Goal: Check status: Check status

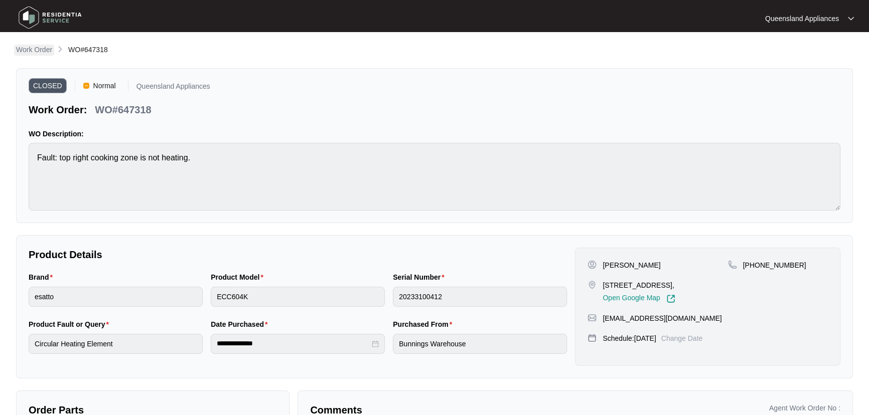
click at [36, 52] on p "Work Order" at bounding box center [34, 50] width 36 height 10
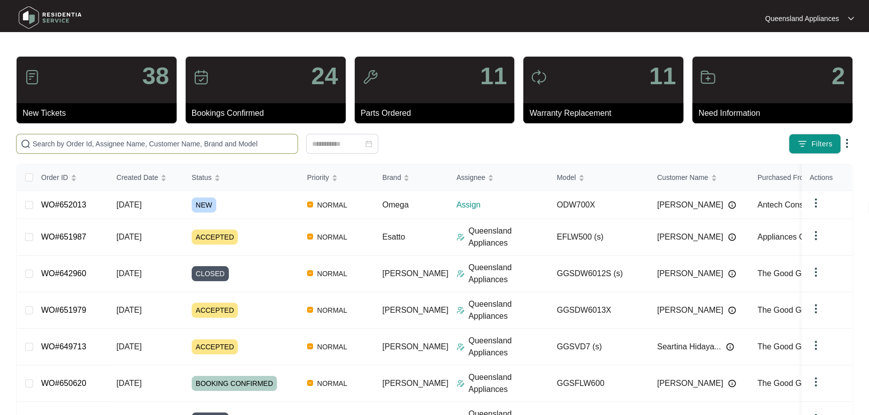
click at [239, 136] on span at bounding box center [157, 144] width 282 height 20
click at [241, 142] on input "text" at bounding box center [163, 143] width 261 height 11
paste input "648952"
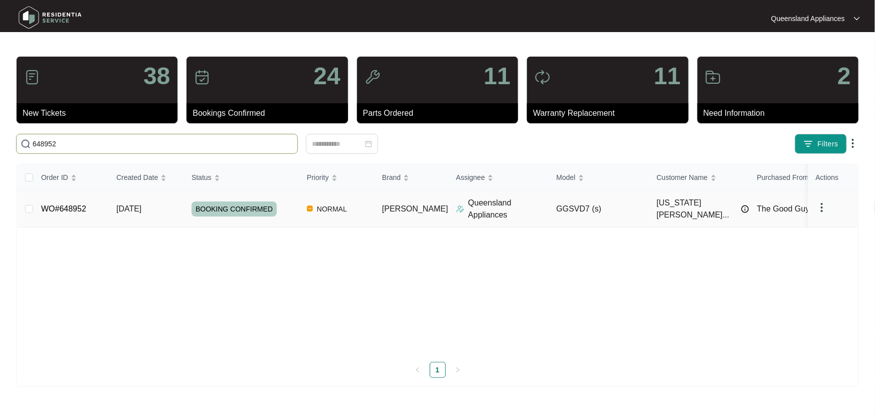
type input "648952"
click at [292, 215] on div "BOOKING CONFIRMED" at bounding box center [245, 209] width 107 height 15
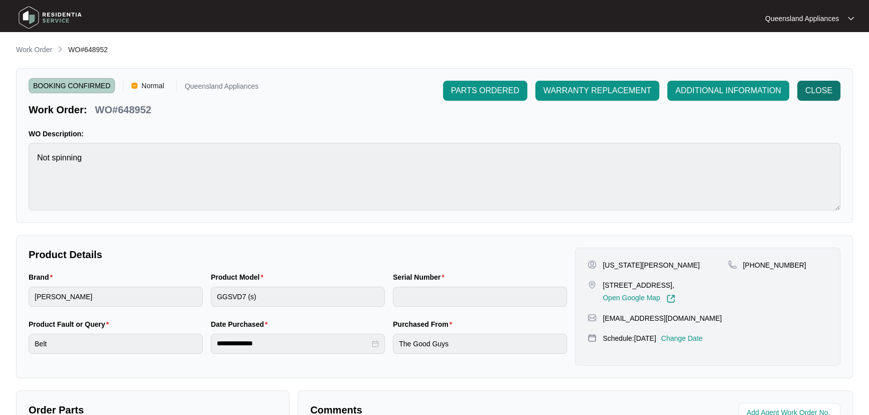
click at [809, 95] on span "CLOSE" at bounding box center [818, 91] width 27 height 12
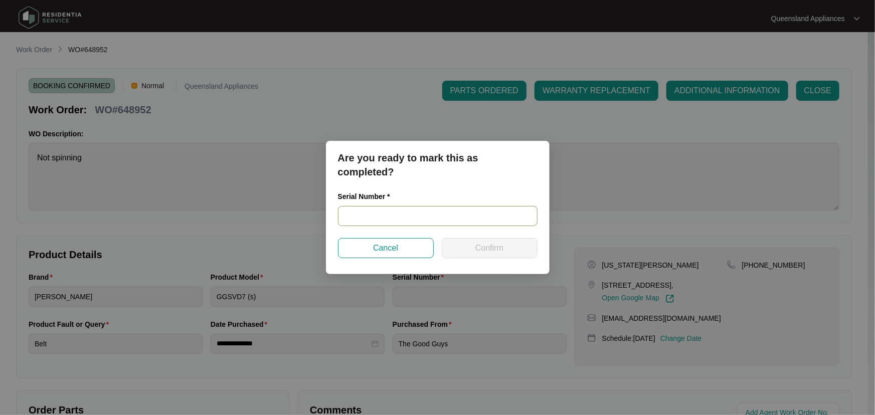
click at [401, 211] on input "text" at bounding box center [438, 216] width 200 height 20
paste input "541U5187001A3075L00082"
type input "541U5187001A3075L00082"
click at [487, 249] on span "Confirm" at bounding box center [490, 248] width 28 height 12
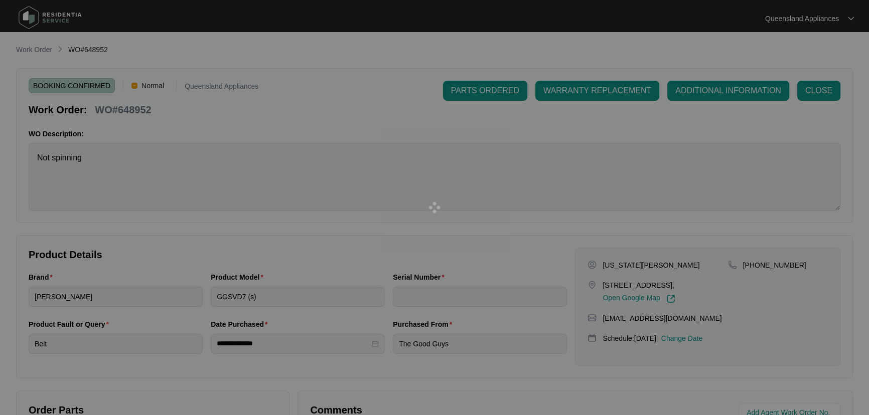
type input "541U5187001A3075L00082"
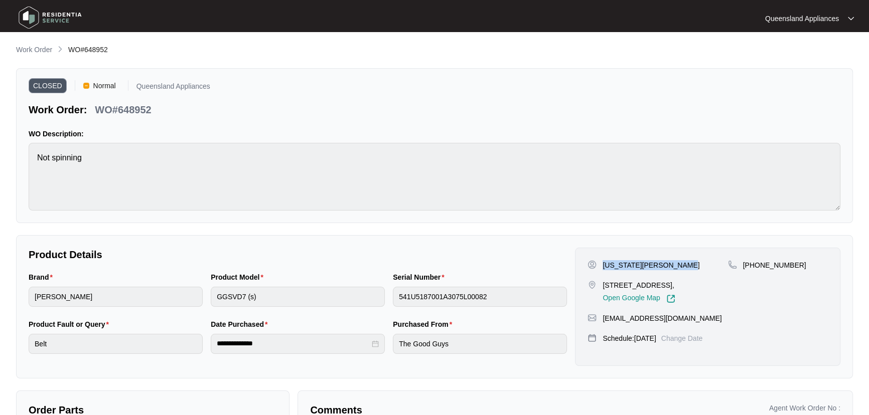
drag, startPoint x: 687, startPoint y: 264, endPoint x: 603, endPoint y: 265, distance: 83.8
click at [603, 265] on div "[US_STATE][PERSON_NAME]" at bounding box center [657, 265] width 140 height 10
copy p "[US_STATE][PERSON_NAME]"
drag, startPoint x: 696, startPoint y: 328, endPoint x: 603, endPoint y: 328, distance: 93.3
click at [603, 324] on div "[EMAIL_ADDRESS][DOMAIN_NAME]" at bounding box center [707, 319] width 240 height 10
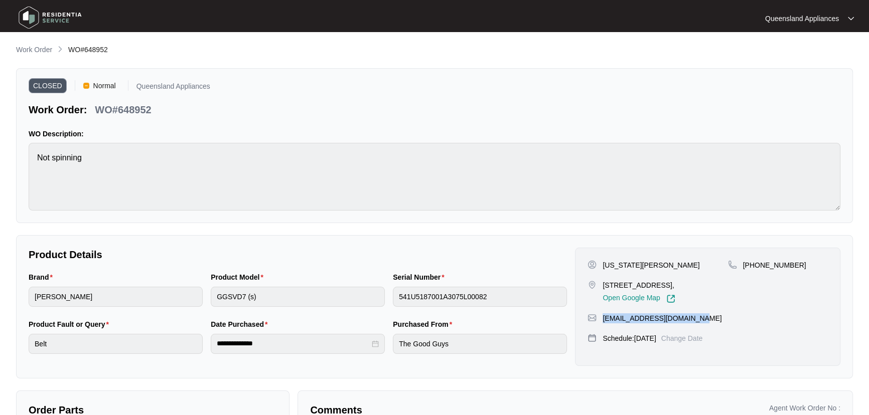
copy p "[EMAIL_ADDRESS][DOMAIN_NAME]"
drag, startPoint x: 793, startPoint y: 264, endPoint x: 755, endPoint y: 266, distance: 37.7
click at [755, 266] on div "[PHONE_NUMBER]" at bounding box center [778, 265] width 100 height 10
copy p "493483110"
drag, startPoint x: 705, startPoint y: 286, endPoint x: 592, endPoint y: 286, distance: 113.4
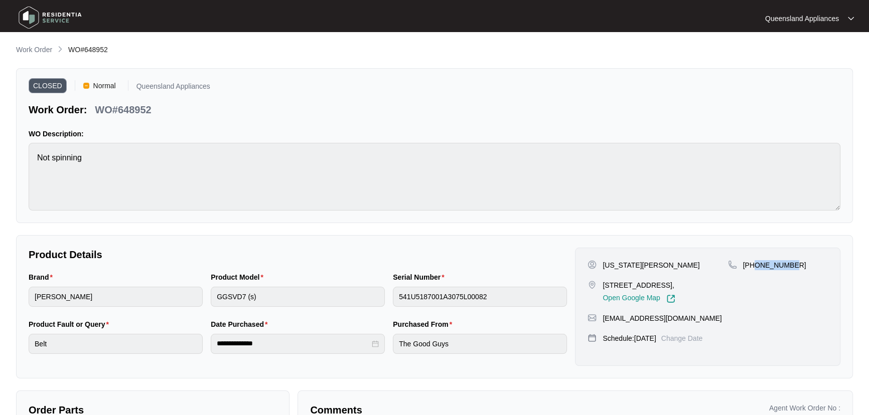
click at [592, 286] on div "49 hecklemann [STREET_ADDRESS], Open Google Map" at bounding box center [657, 291] width 140 height 23
copy div "49 hecklemann [GEOGRAPHIC_DATA]"
click at [30, 52] on p "Work Order" at bounding box center [34, 50] width 36 height 10
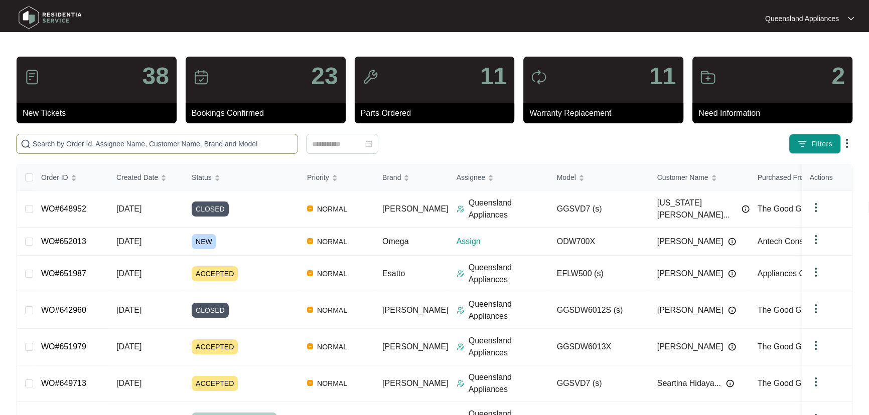
click at [234, 143] on input "text" at bounding box center [163, 143] width 261 height 11
paste input "642185"
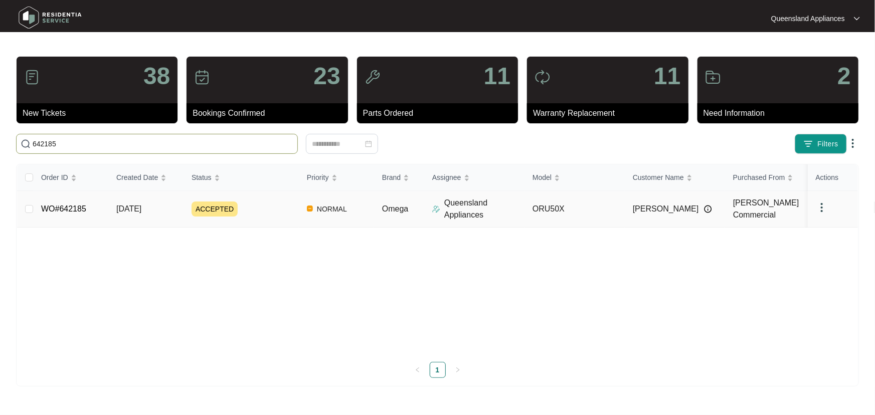
type input "642185"
click at [276, 202] on div "ACCEPTED" at bounding box center [245, 209] width 107 height 15
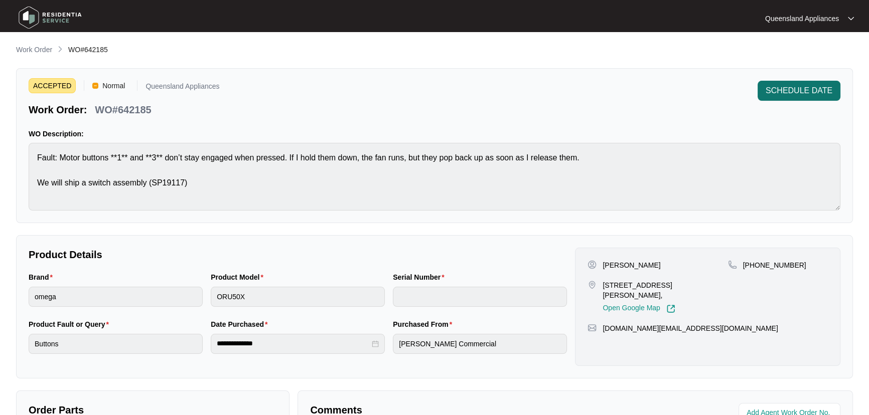
click at [808, 93] on span "SCHEDULE DATE" at bounding box center [799, 91] width 67 height 12
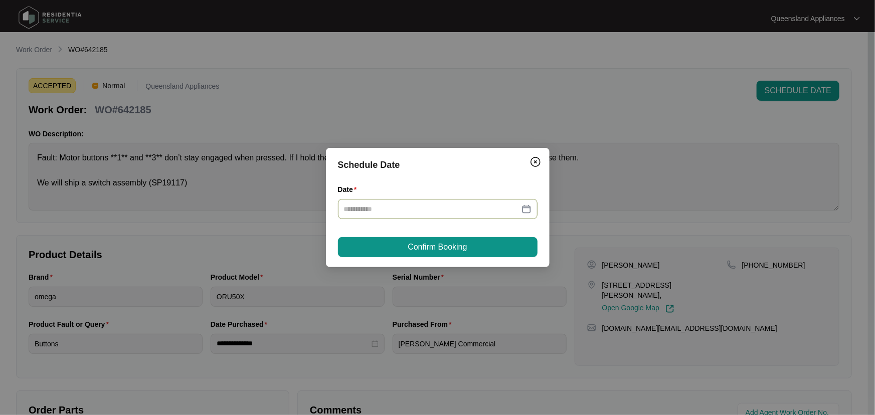
click at [535, 208] on div at bounding box center [438, 209] width 200 height 20
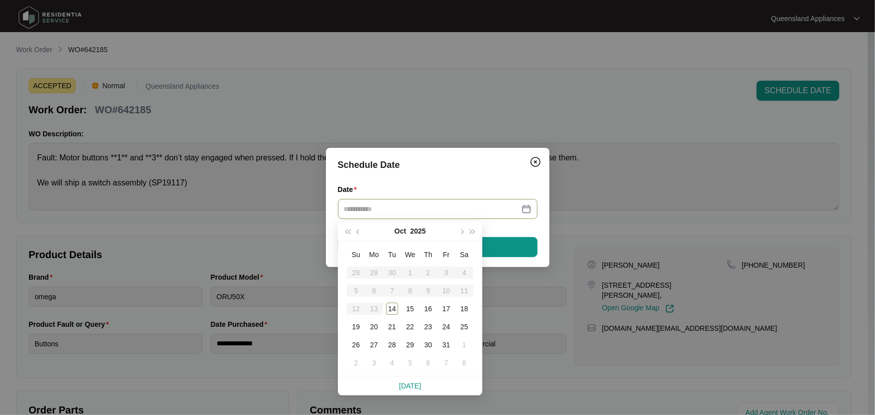
click at [531, 209] on div at bounding box center [438, 209] width 188 height 11
type input "**********"
click at [393, 307] on div "14" at bounding box center [392, 309] width 12 height 12
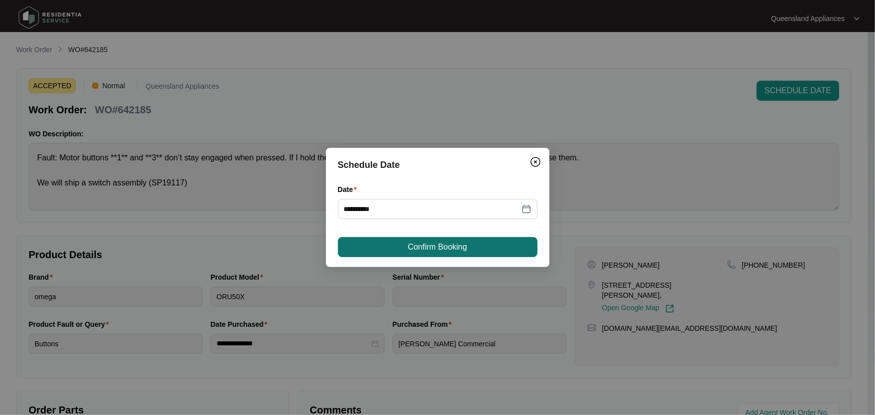
click at [469, 252] on button "Confirm Booking" at bounding box center [438, 247] width 200 height 20
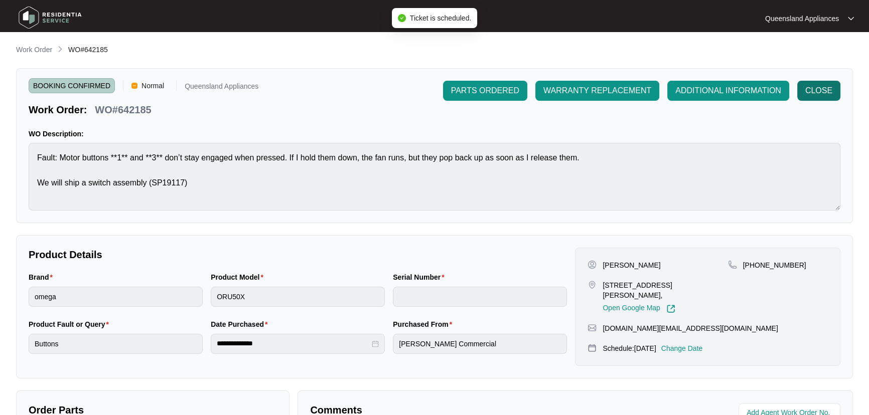
click at [817, 89] on span "CLOSE" at bounding box center [818, 91] width 27 height 12
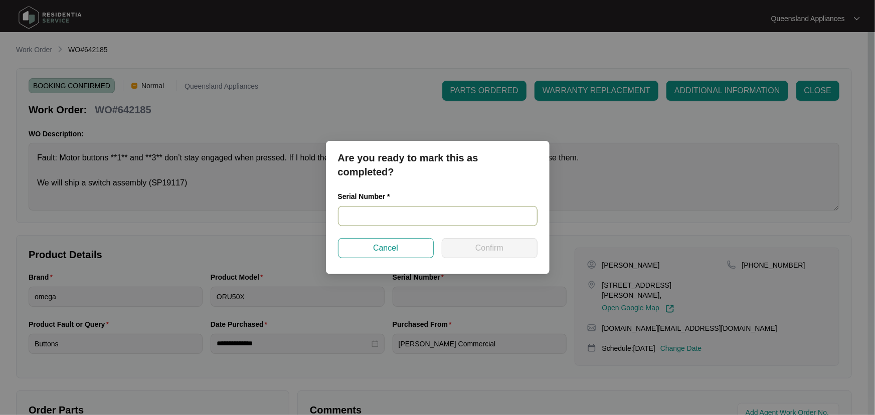
click at [494, 218] on input "text" at bounding box center [438, 216] width 200 height 20
paste input "[PHONE_NUMBER]"
type input "[PHONE_NUMBER]"
click at [483, 245] on span "Confirm" at bounding box center [490, 248] width 28 height 12
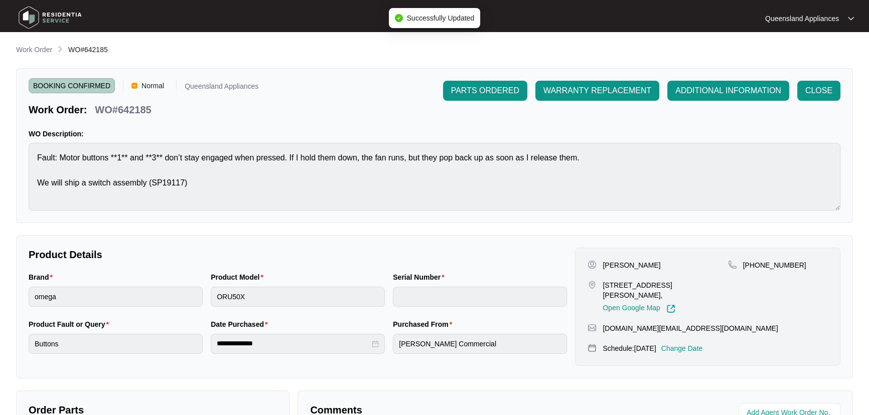
type input "[PHONE_NUMBER]"
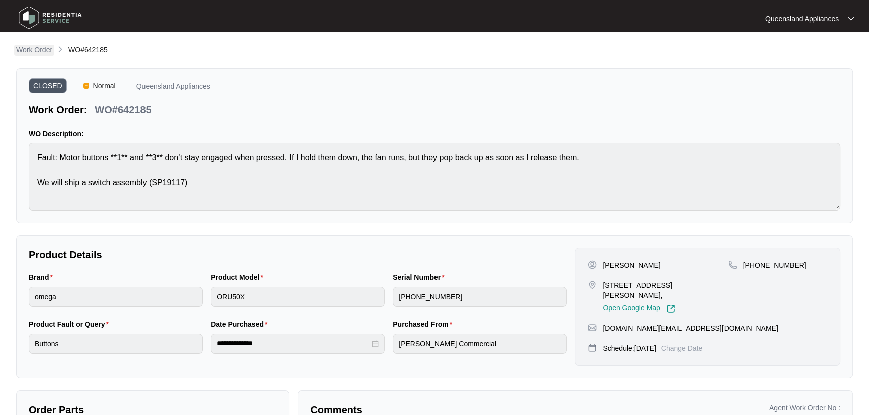
click at [46, 50] on p "Work Order" at bounding box center [34, 50] width 36 height 10
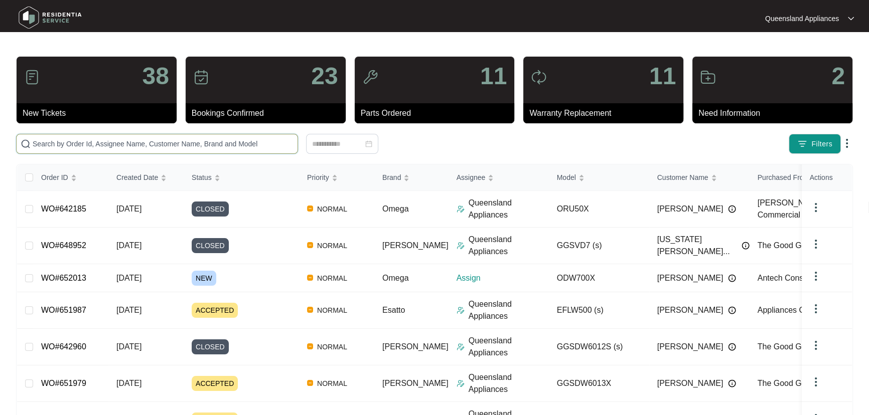
click at [191, 144] on input "text" at bounding box center [163, 143] width 261 height 11
paste input "650493"
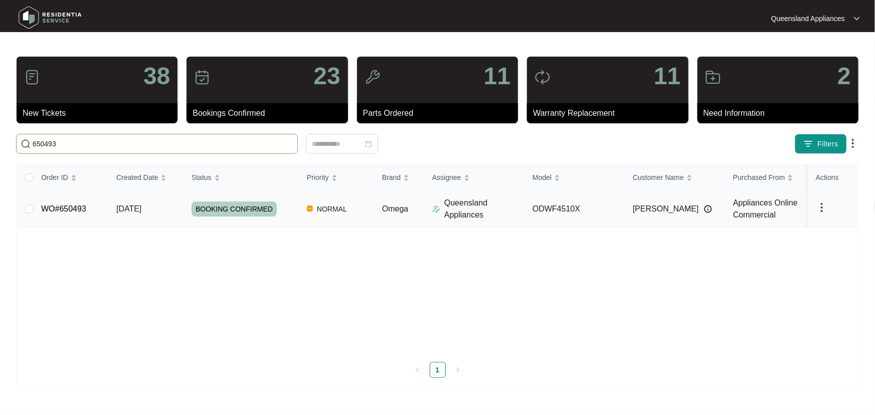
type input "650493"
click at [291, 219] on td "BOOKING CONFIRMED" at bounding box center [241, 209] width 115 height 37
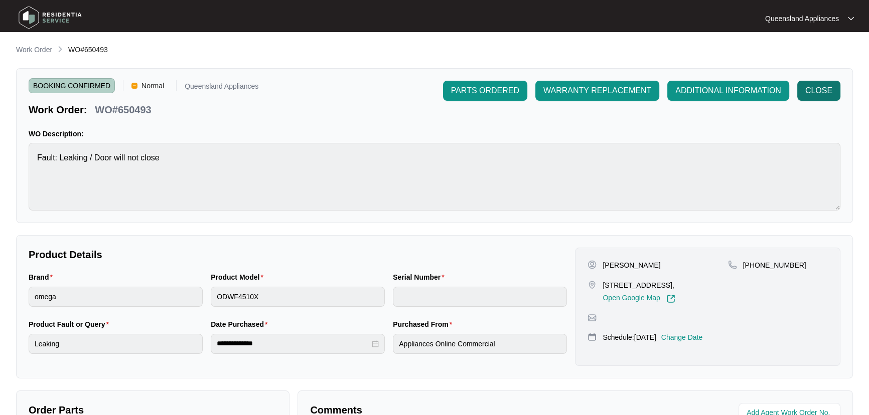
click at [819, 95] on span "CLOSE" at bounding box center [818, 91] width 27 height 12
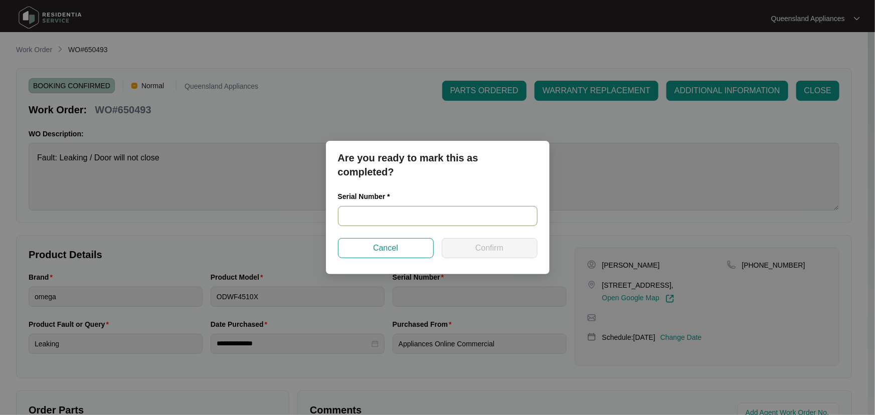
click at [459, 220] on input "text" at bounding box center [438, 216] width 200 height 20
paste input "25025741010100149"
type input "25025741010100149"
click at [495, 248] on span "Confirm" at bounding box center [490, 248] width 28 height 12
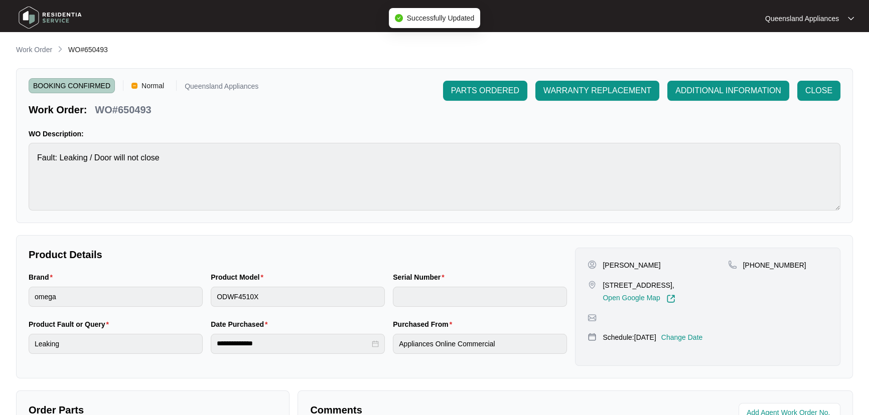
type input "25025741010100149"
